Goal: Task Accomplishment & Management: Use online tool/utility

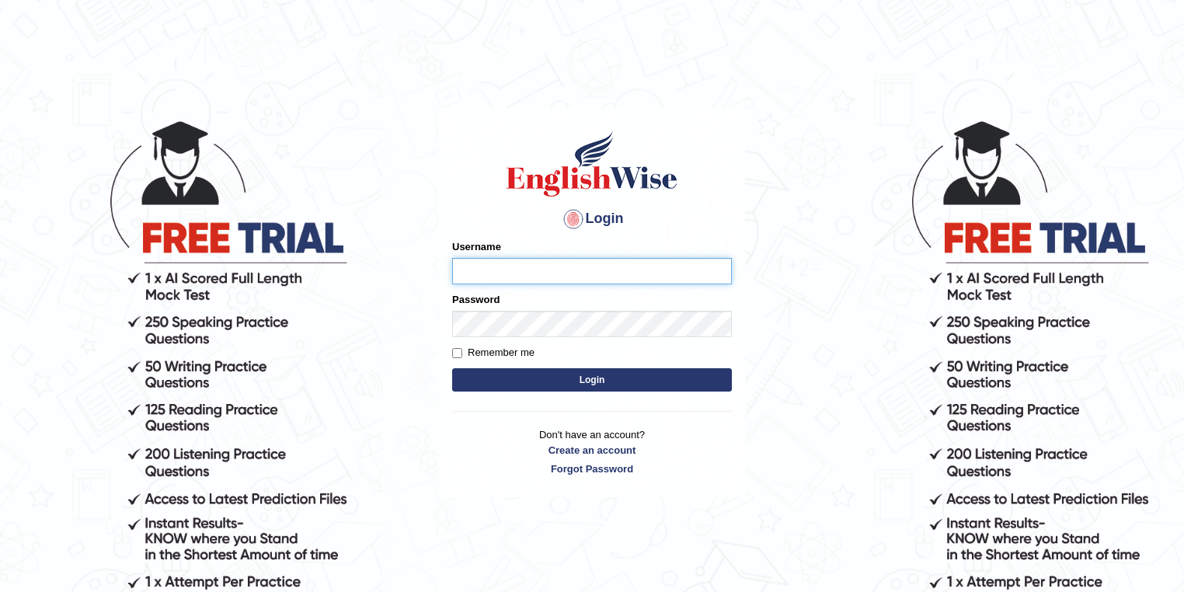
click at [606, 267] on input "Username" at bounding box center [592, 271] width 280 height 26
type input "filipimg"
click at [452, 368] on button "Login" at bounding box center [592, 379] width 280 height 23
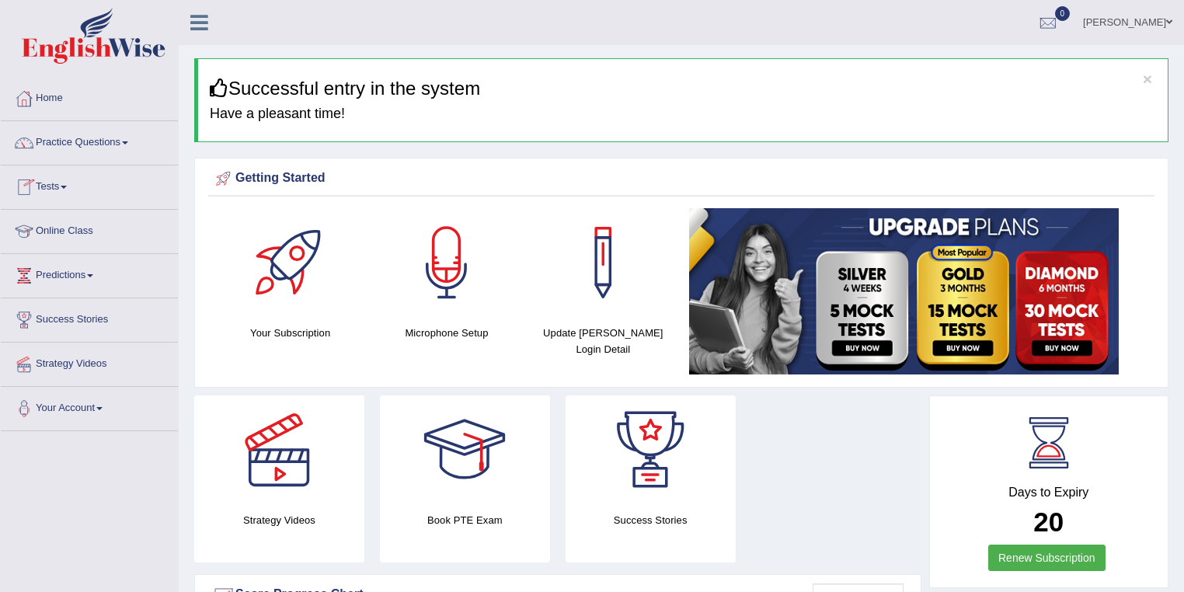
click at [61, 183] on link "Tests" at bounding box center [89, 184] width 177 height 39
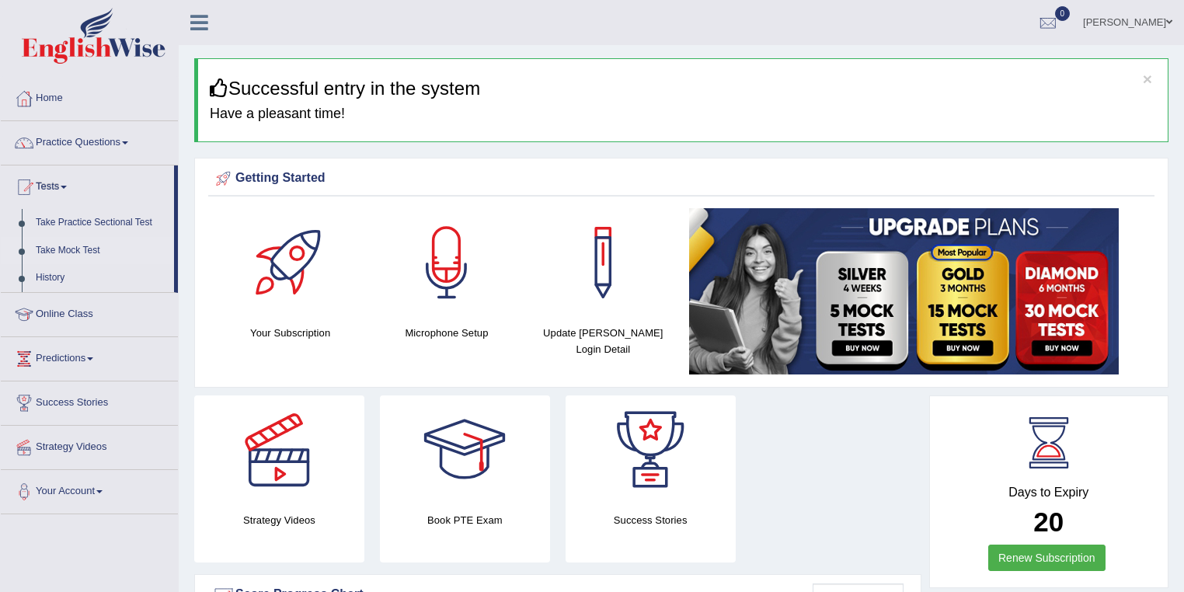
click at [71, 252] on link "Take Mock Test" at bounding box center [101, 251] width 145 height 28
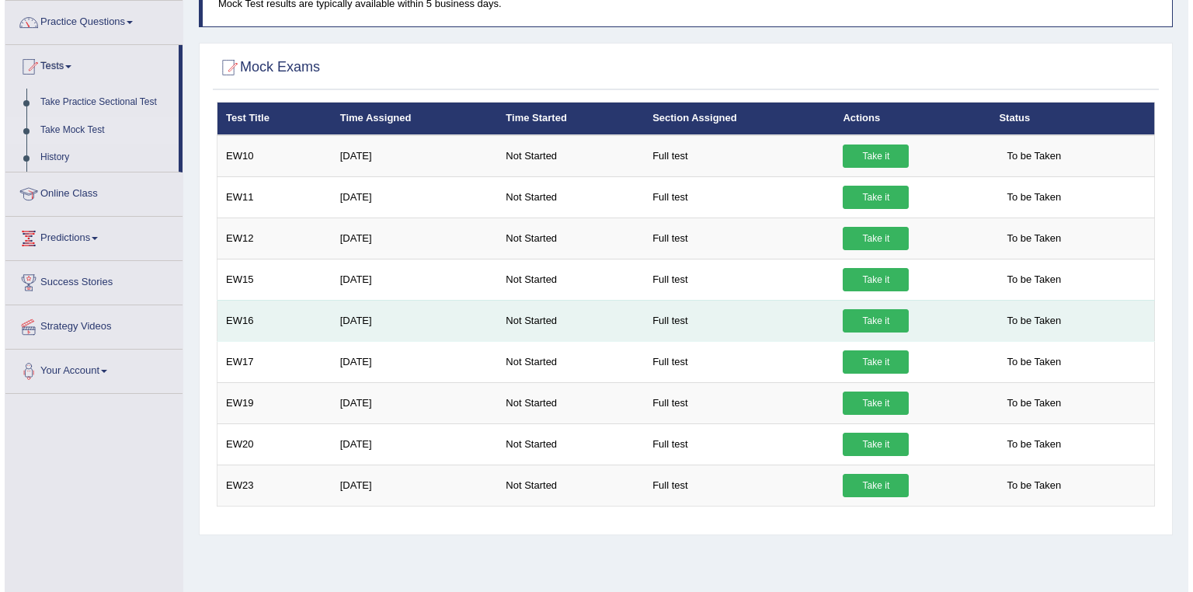
scroll to position [124, 0]
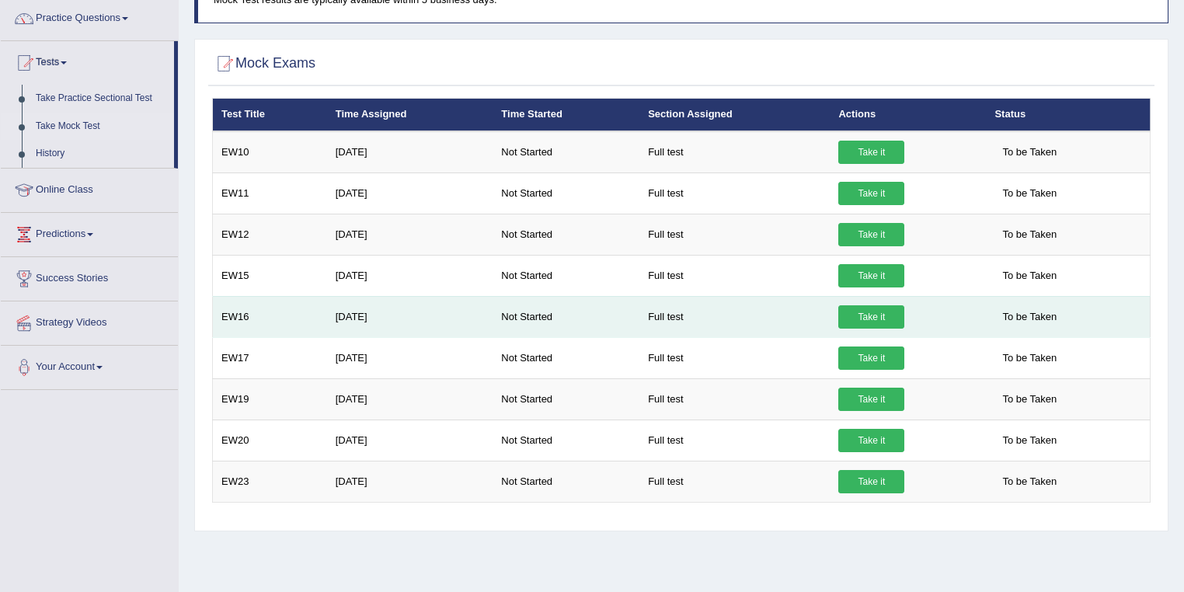
click at [855, 311] on link "Take it" at bounding box center [871, 316] width 66 height 23
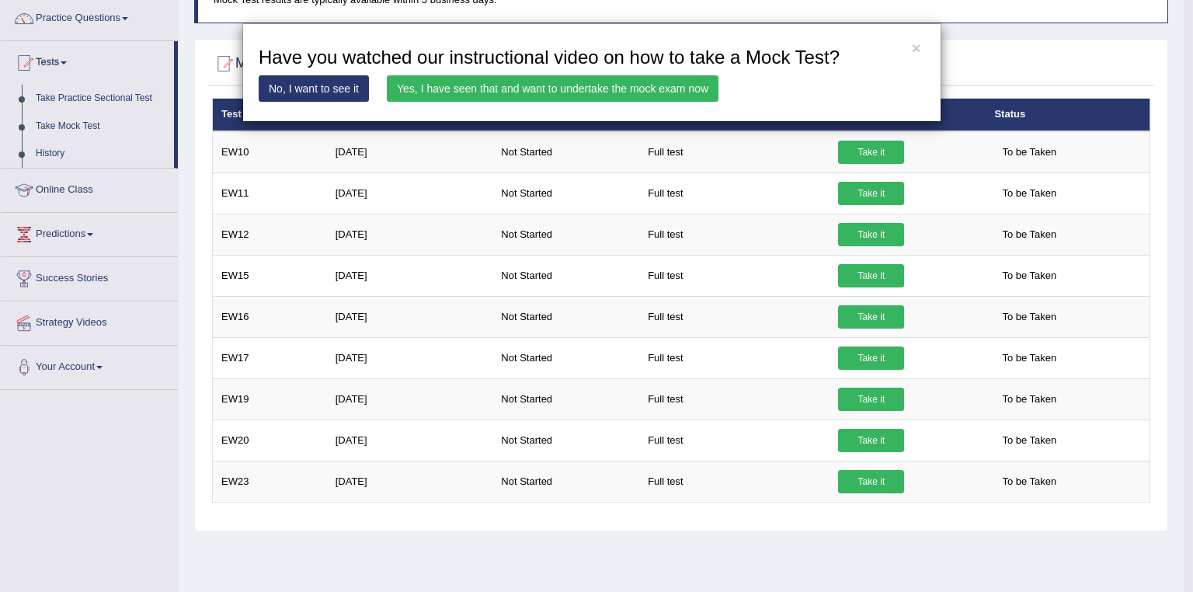
click at [579, 87] on link "Yes, I have seen that and want to undertake the mock exam now" at bounding box center [553, 88] width 332 height 26
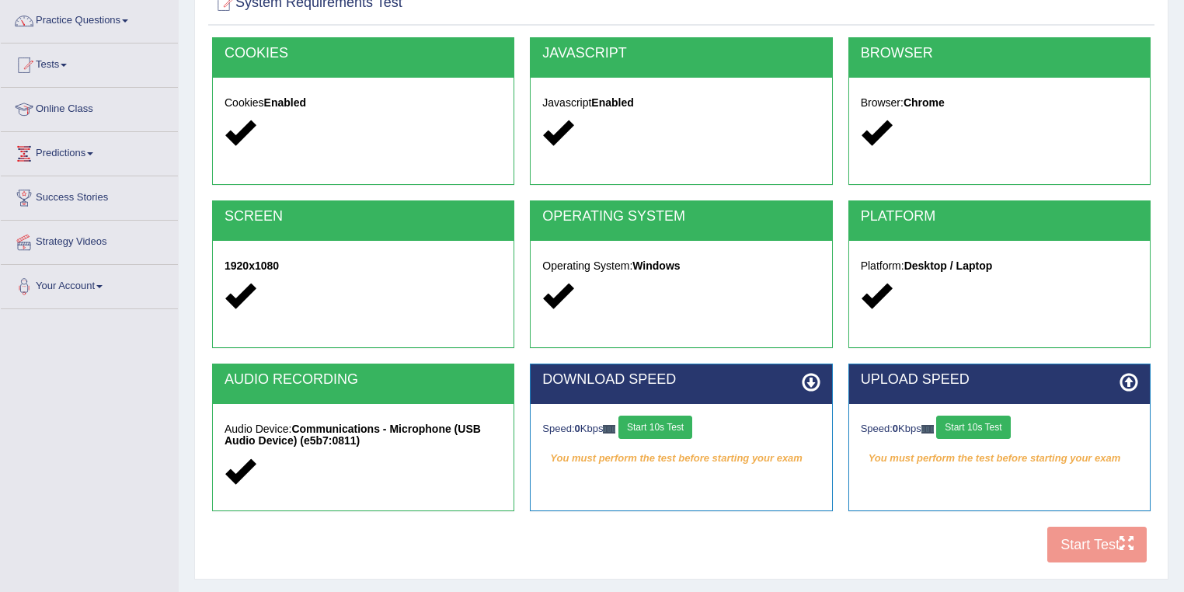
scroll to position [186, 0]
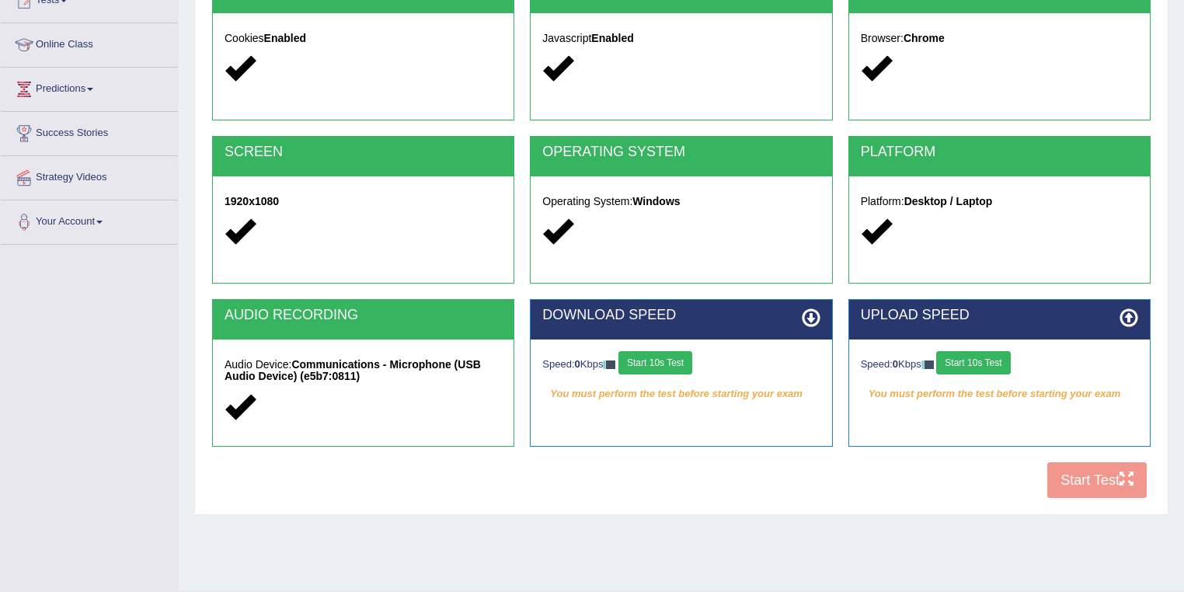
click at [686, 356] on button "Start 10s Test" at bounding box center [655, 362] width 74 height 23
click at [1003, 360] on button "Start 10s Test" at bounding box center [973, 362] width 74 height 23
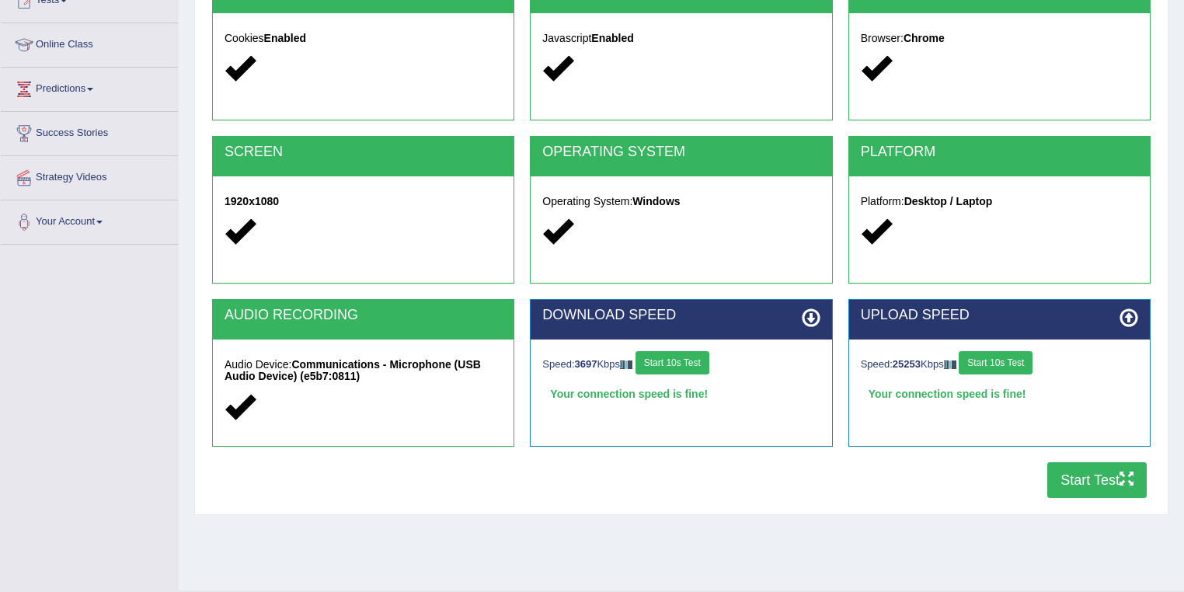
click at [1070, 472] on button "Start Test" at bounding box center [1096, 480] width 99 height 36
